Goal: Complete application form

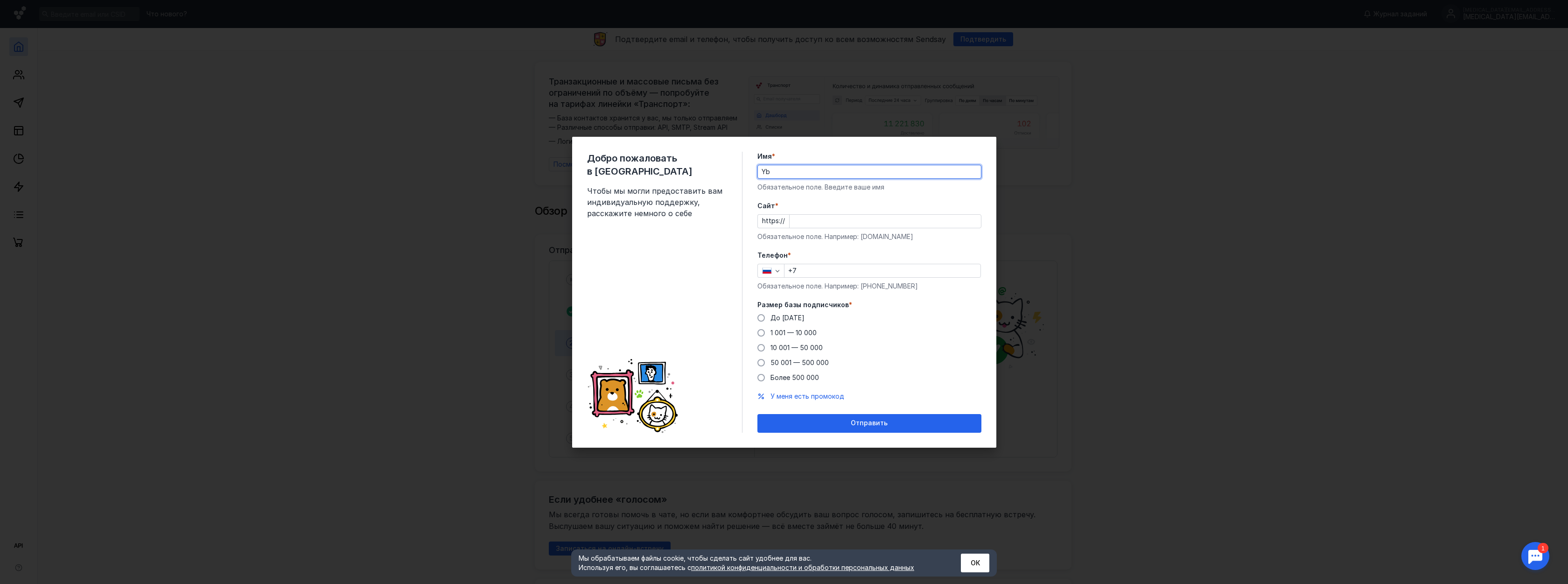
type input "Y"
type input "[PERSON_NAME]"
type input "ц"
type input "[DOMAIN_NAME]"
click at [842, 267] on input "+7" at bounding box center [883, 270] width 196 height 13
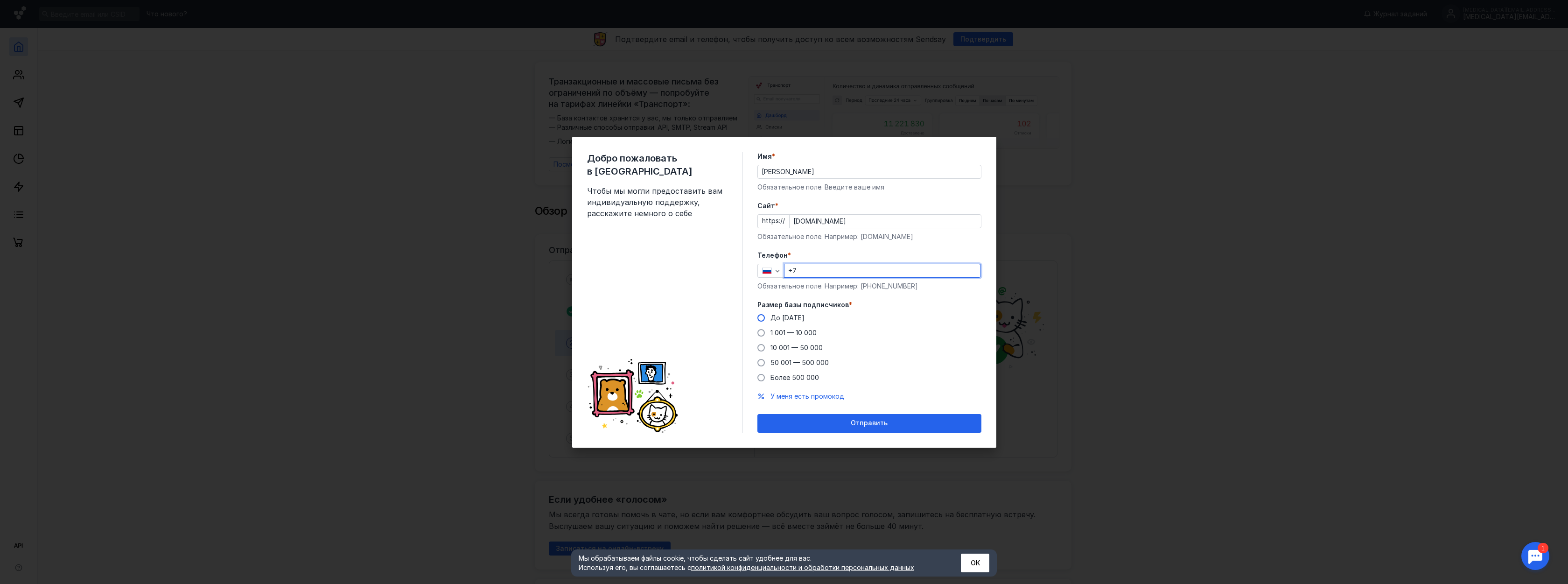
click at [785, 319] on span "До [DATE]" at bounding box center [788, 317] width 34 height 8
click at [0, 0] on input "До [DATE]" at bounding box center [0, 0] width 0 height 0
click at [827, 273] on input "+7" at bounding box center [883, 270] width 196 height 13
click at [857, 269] on input "+7" at bounding box center [883, 270] width 196 height 13
type input "[PHONE_NUMBER]"
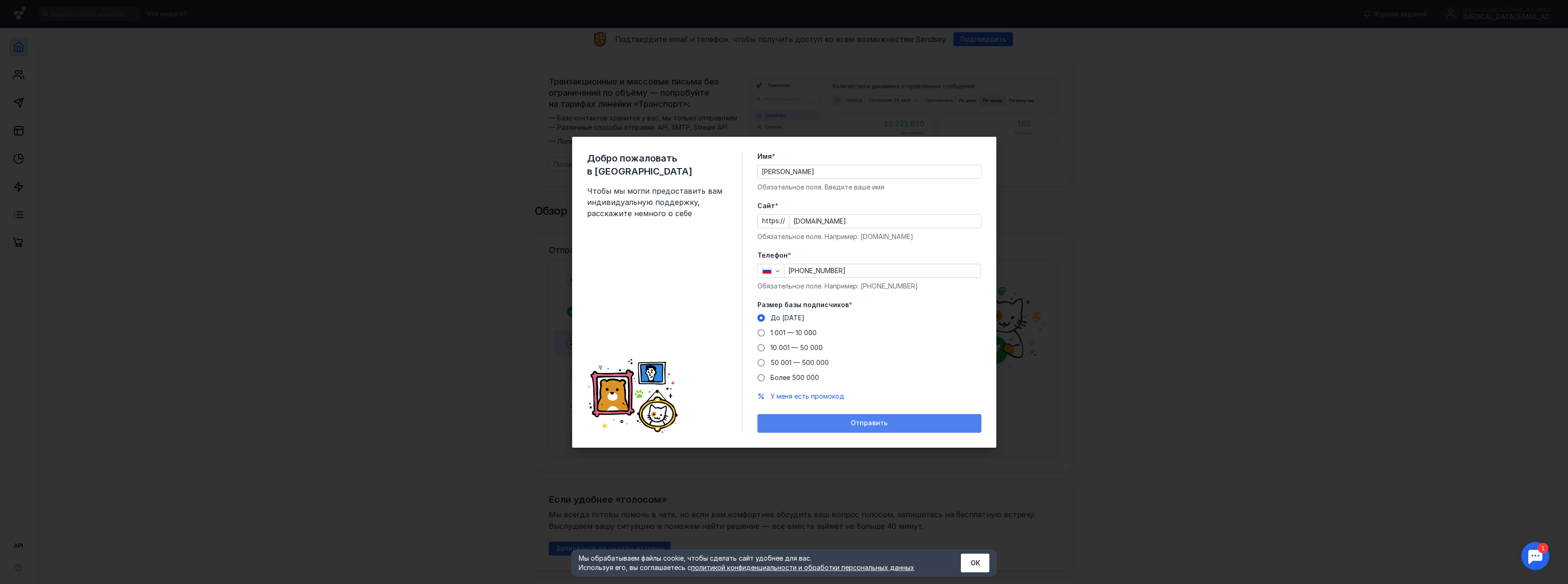
click at [823, 426] on div "Отправить" at bounding box center [869, 423] width 215 height 8
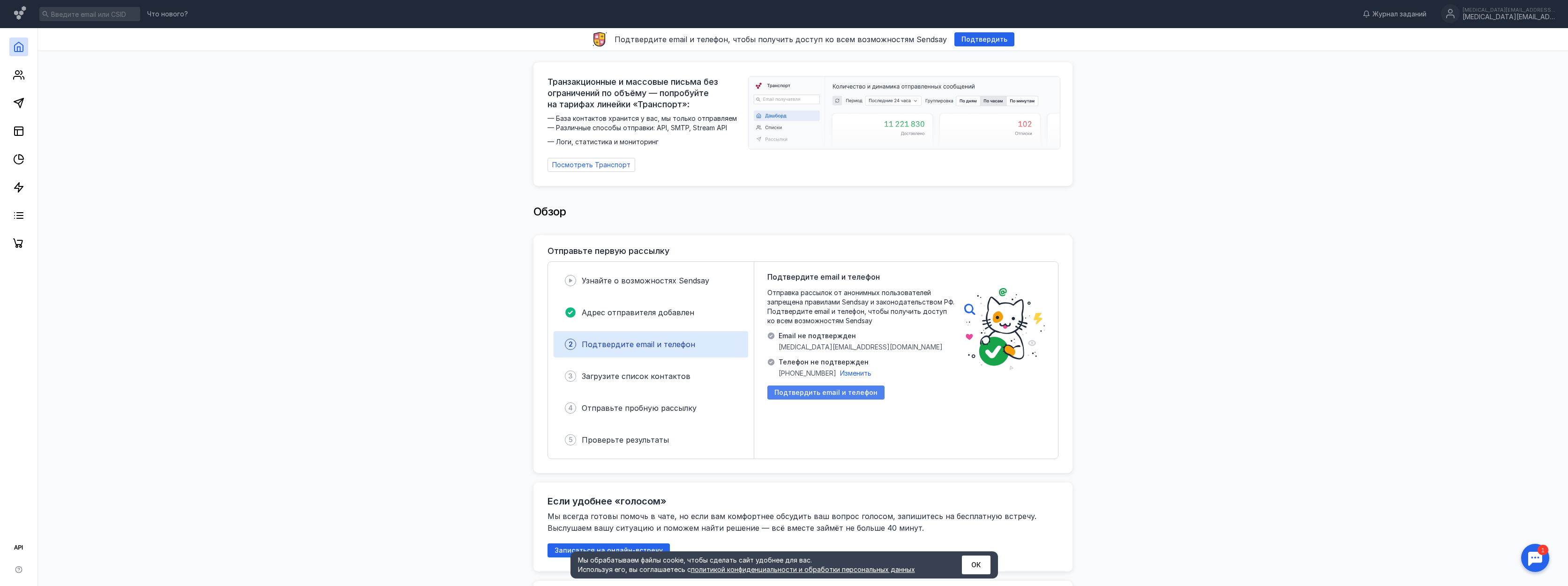
click at [832, 389] on span "Подтвердить email и телефон" at bounding box center [826, 392] width 103 height 8
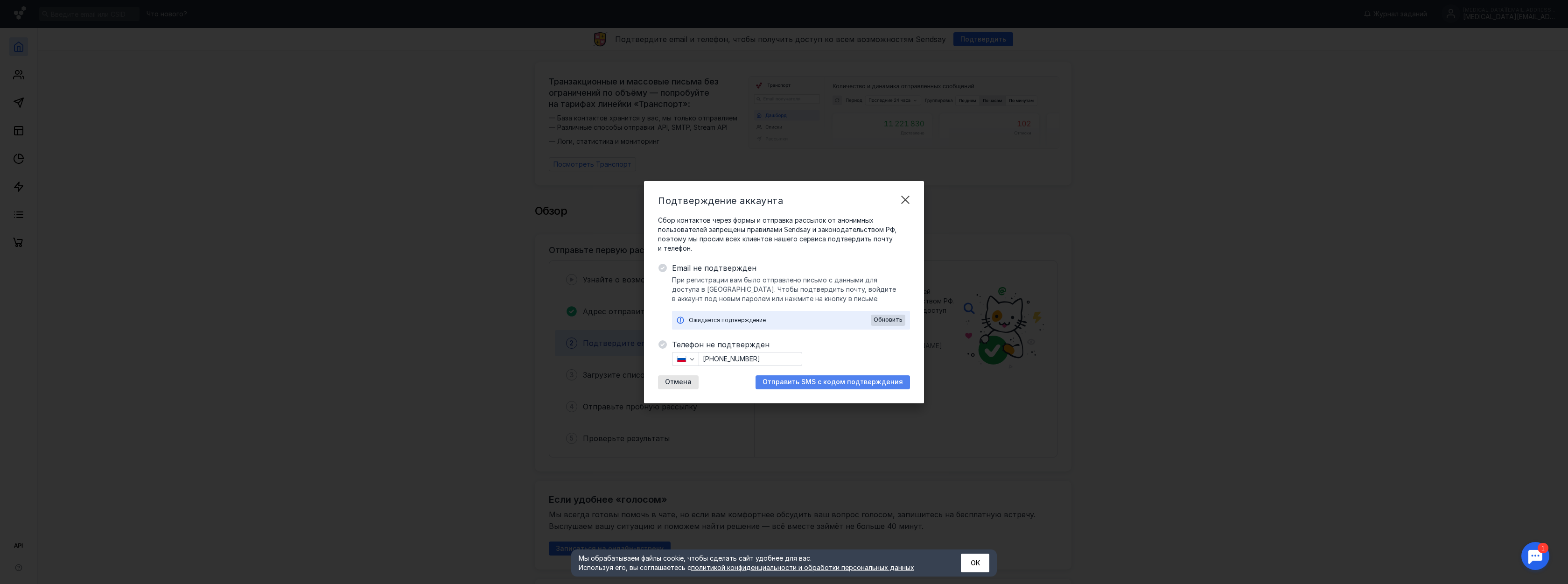
click at [871, 383] on span "Отправить SMS с кодом подтверждения" at bounding box center [833, 382] width 141 height 8
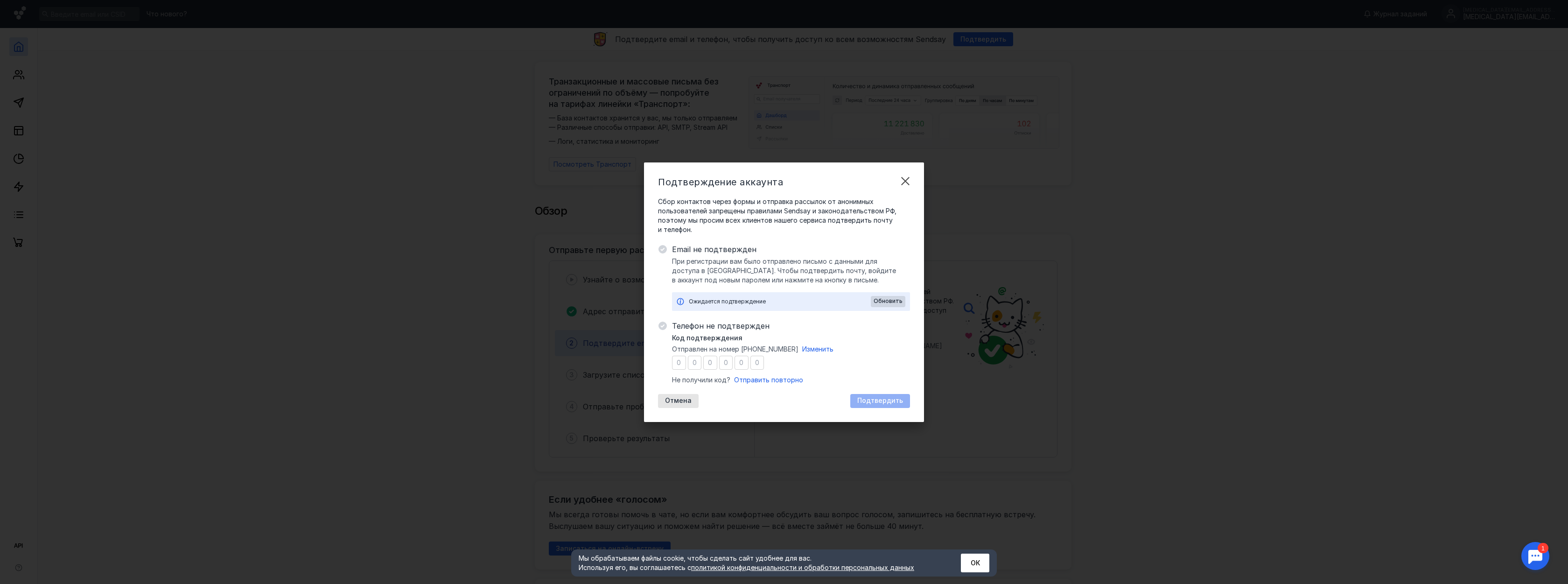
click at [679, 360] on input "number" at bounding box center [679, 362] width 14 height 14
type input "4"
type input "1"
type input "4"
type input "0"
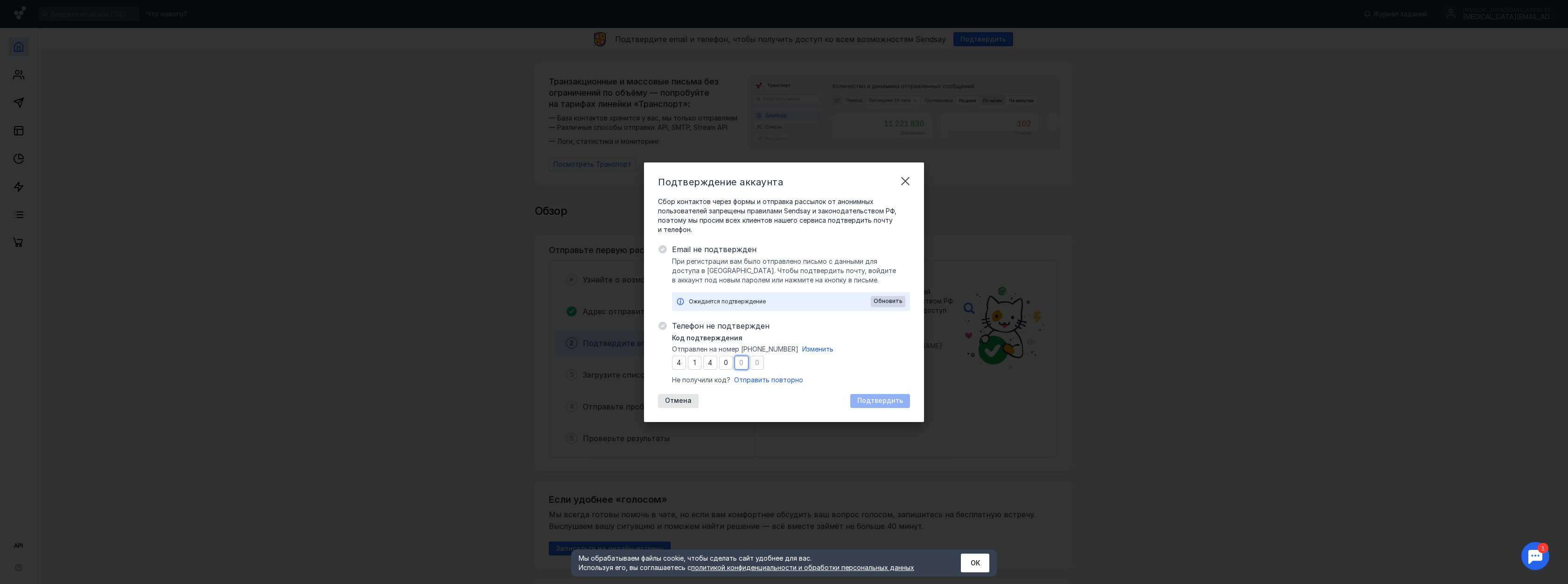
type input "5"
type input "6"
click at [870, 399] on span "Подтвердить" at bounding box center [880, 401] width 46 height 8
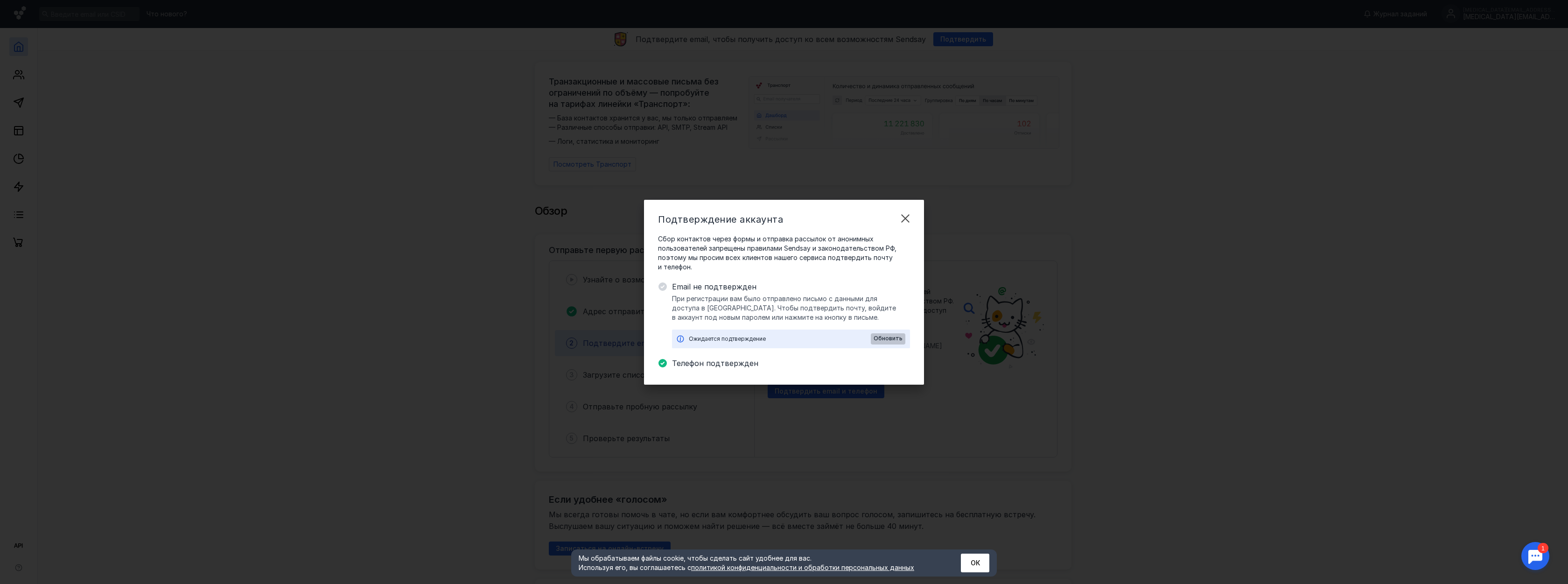
click at [881, 338] on span "Обновить" at bounding box center [888, 338] width 29 height 7
click at [883, 339] on span "Обновить" at bounding box center [888, 338] width 29 height 7
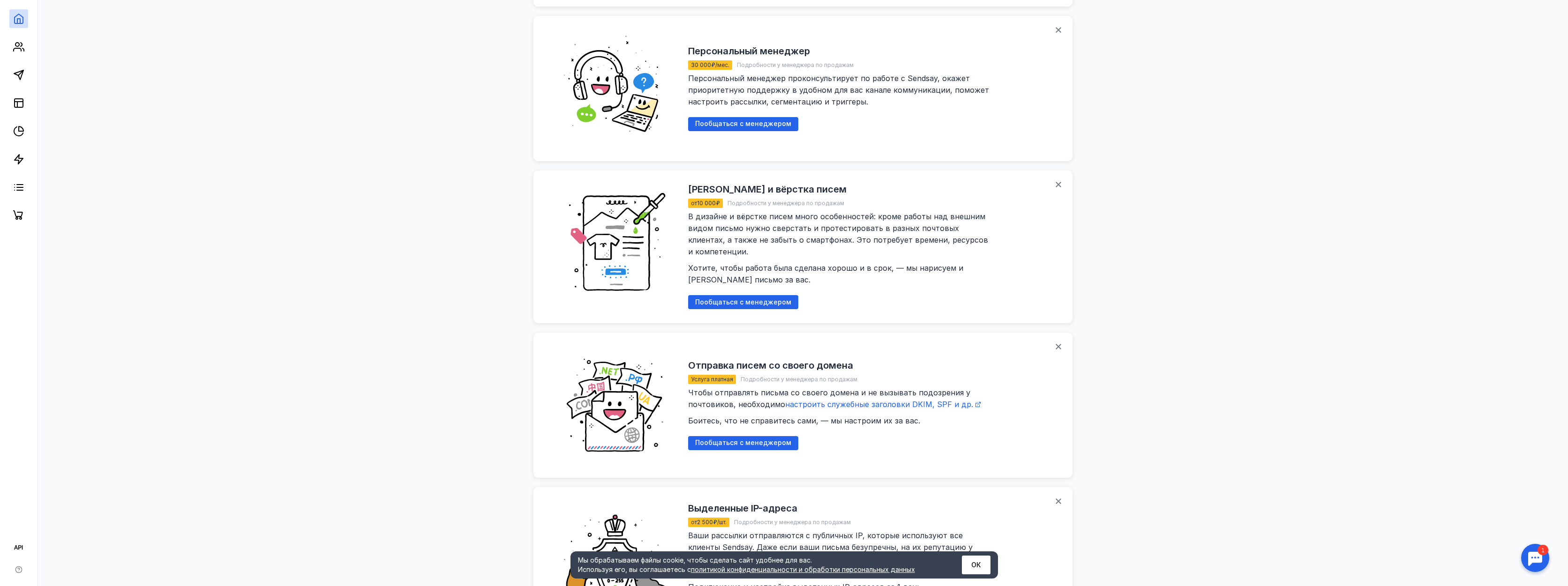
scroll to position [974, 0]
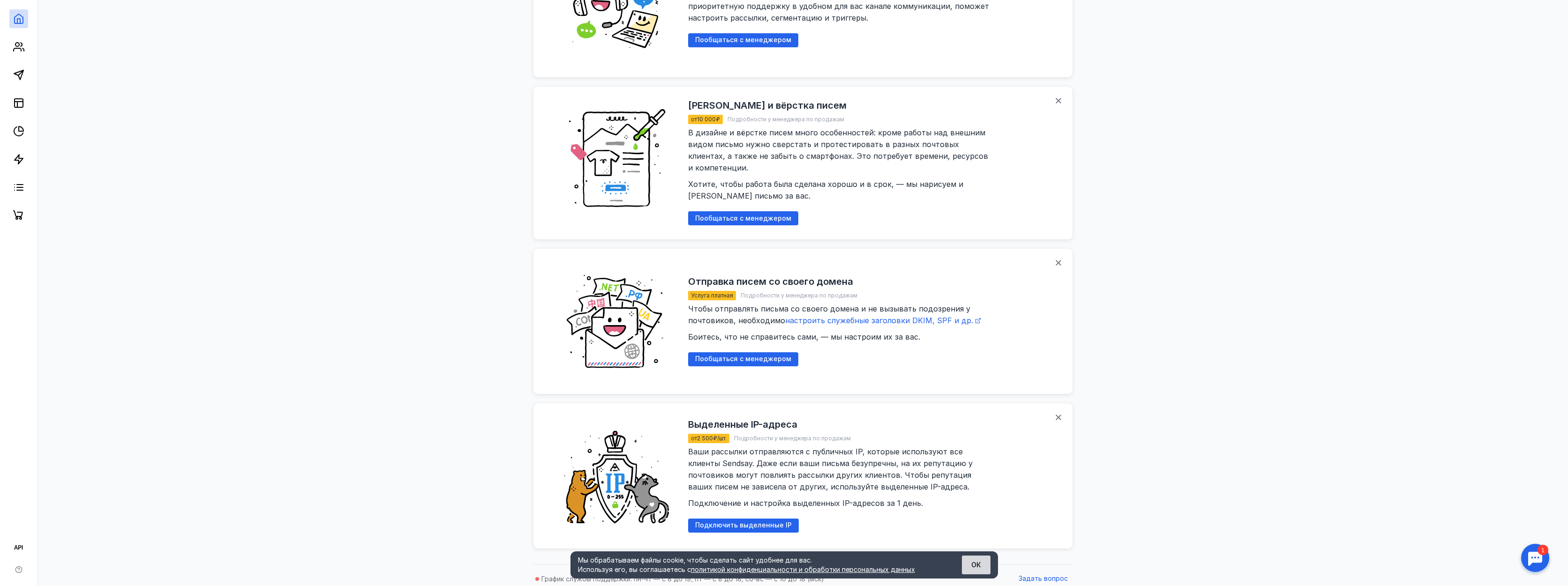
click at [980, 568] on button "ОК" at bounding box center [976, 565] width 29 height 19
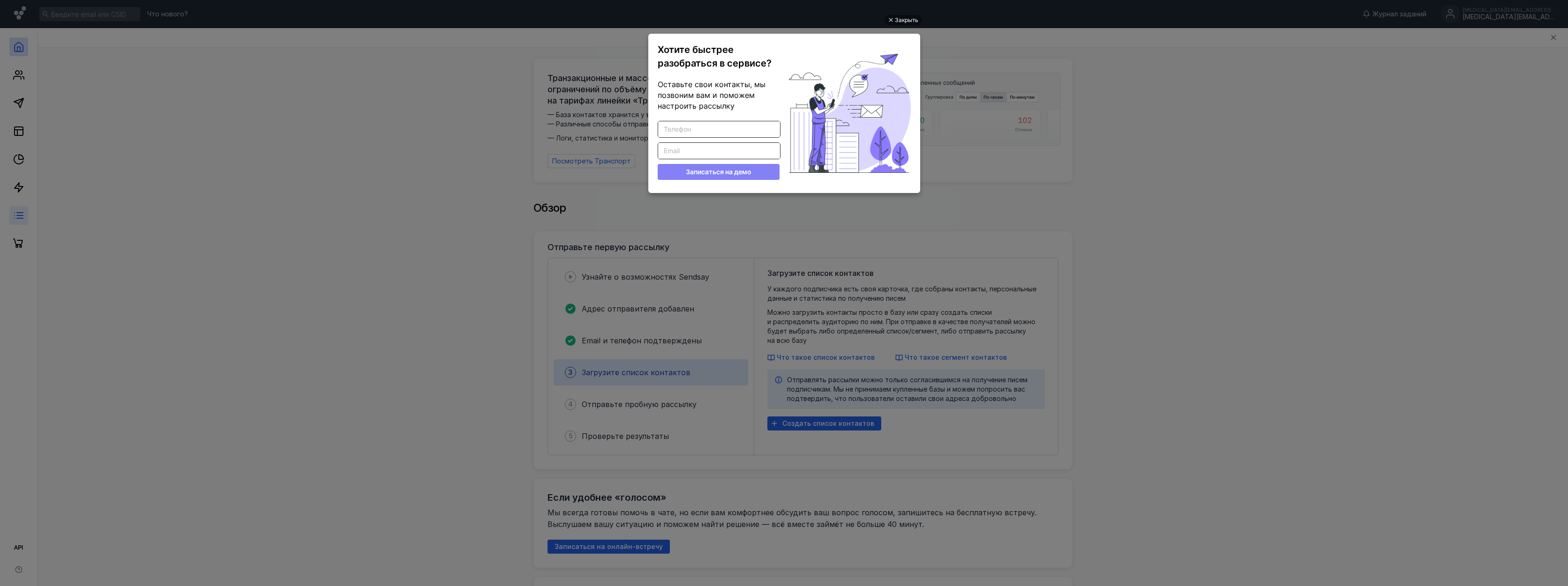
scroll to position [0, 0]
click at [917, 18] on div "Закрыть" at bounding box center [903, 20] width 37 height 10
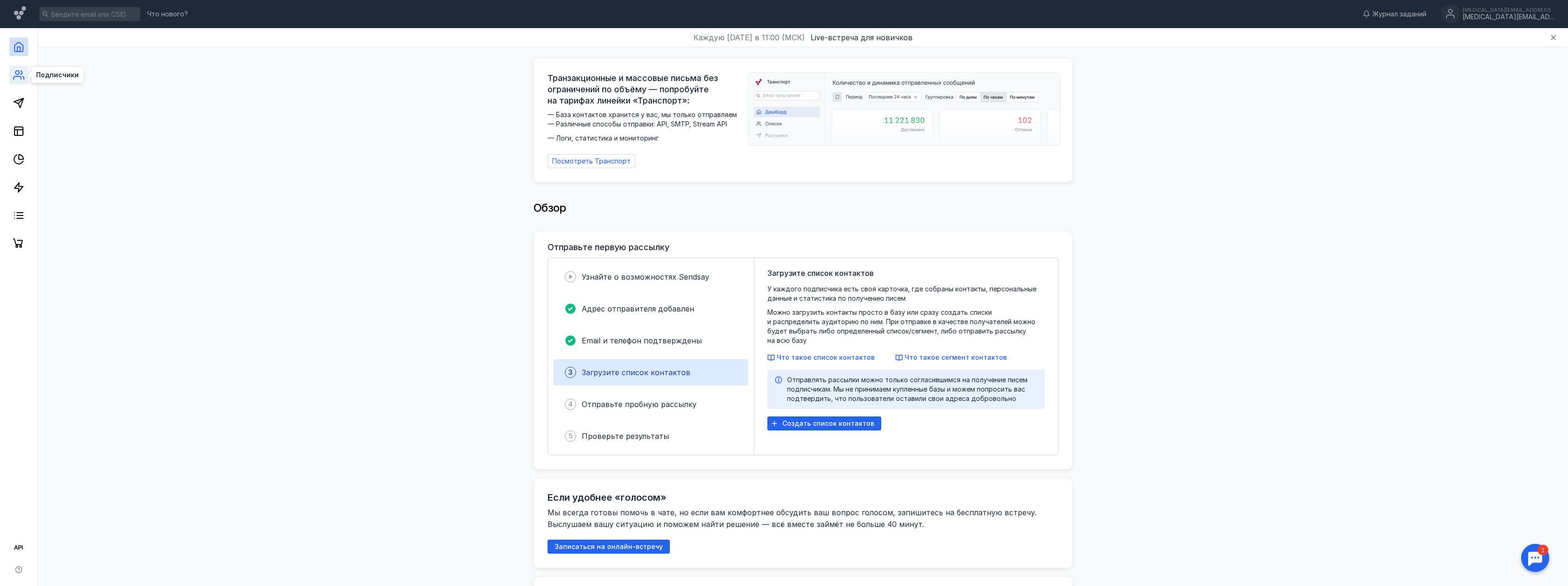
click at [18, 79] on icon at bounding box center [18, 75] width 11 height 11
